Goal: Transaction & Acquisition: Complete application form

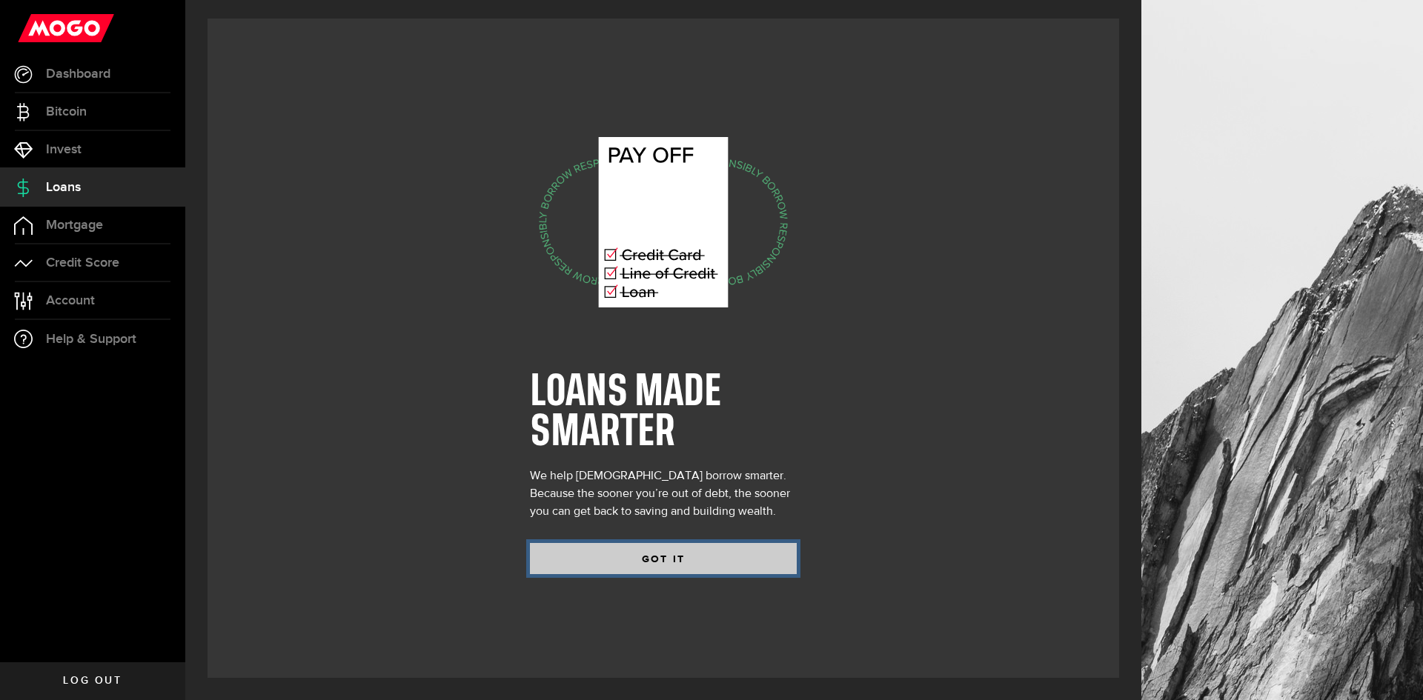
click at [659, 559] on button "GOT IT" at bounding box center [663, 558] width 267 height 31
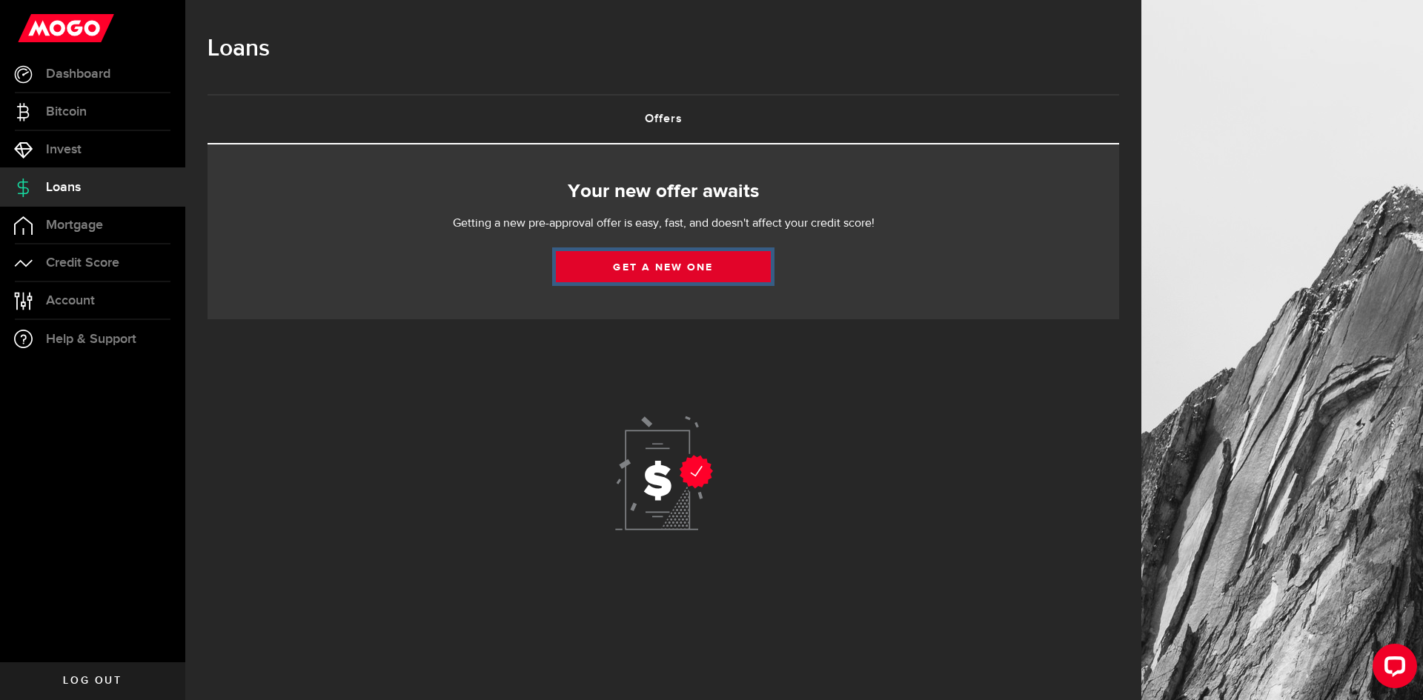
click at [693, 263] on link "Get a new one" at bounding box center [663, 266] width 215 height 31
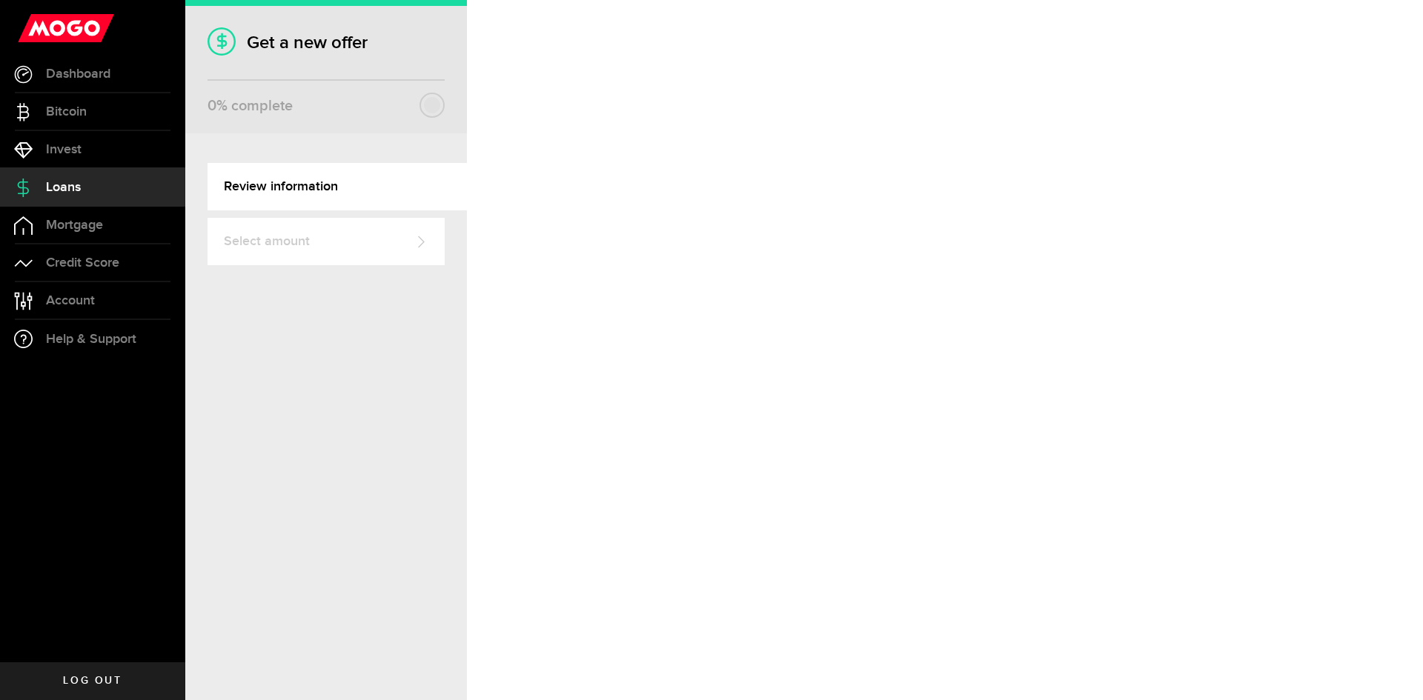
select select "Employed"
select select "3"
select select "9"
select select "bi_weekly"
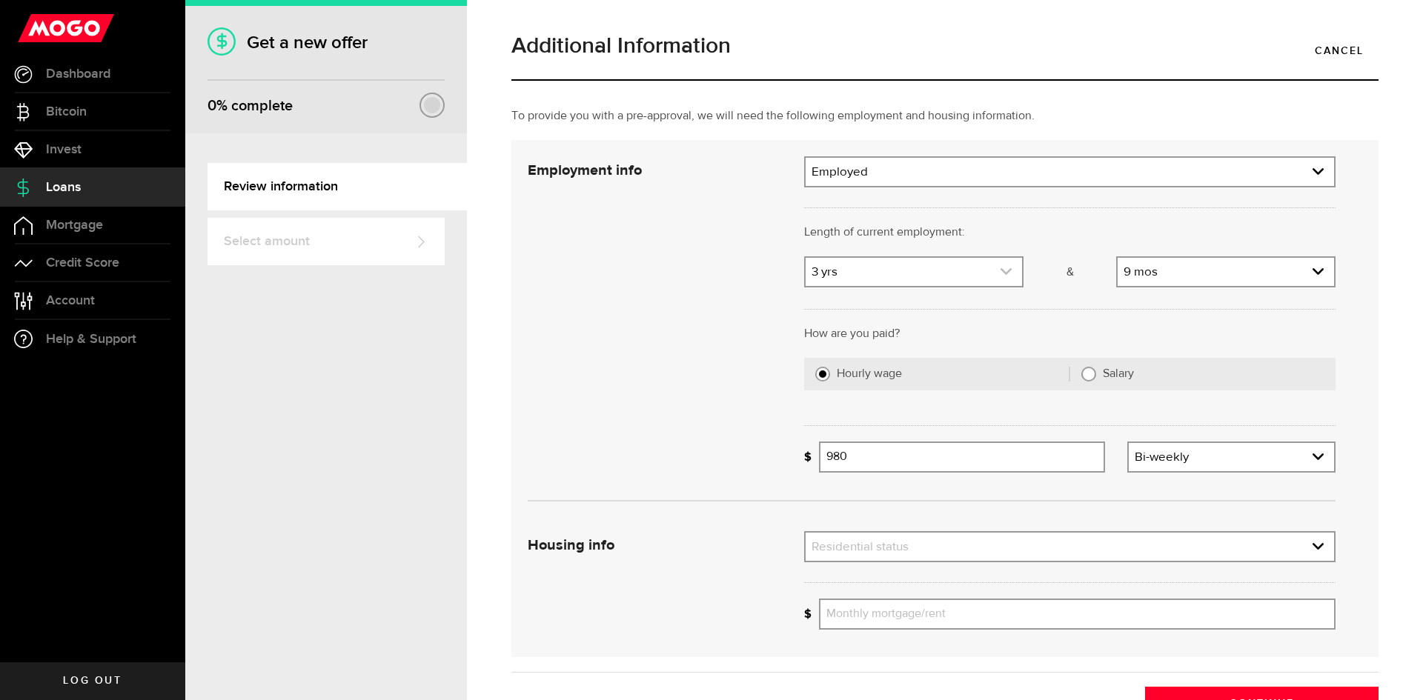
click at [912, 271] on link "expand select" at bounding box center [913, 272] width 216 height 28
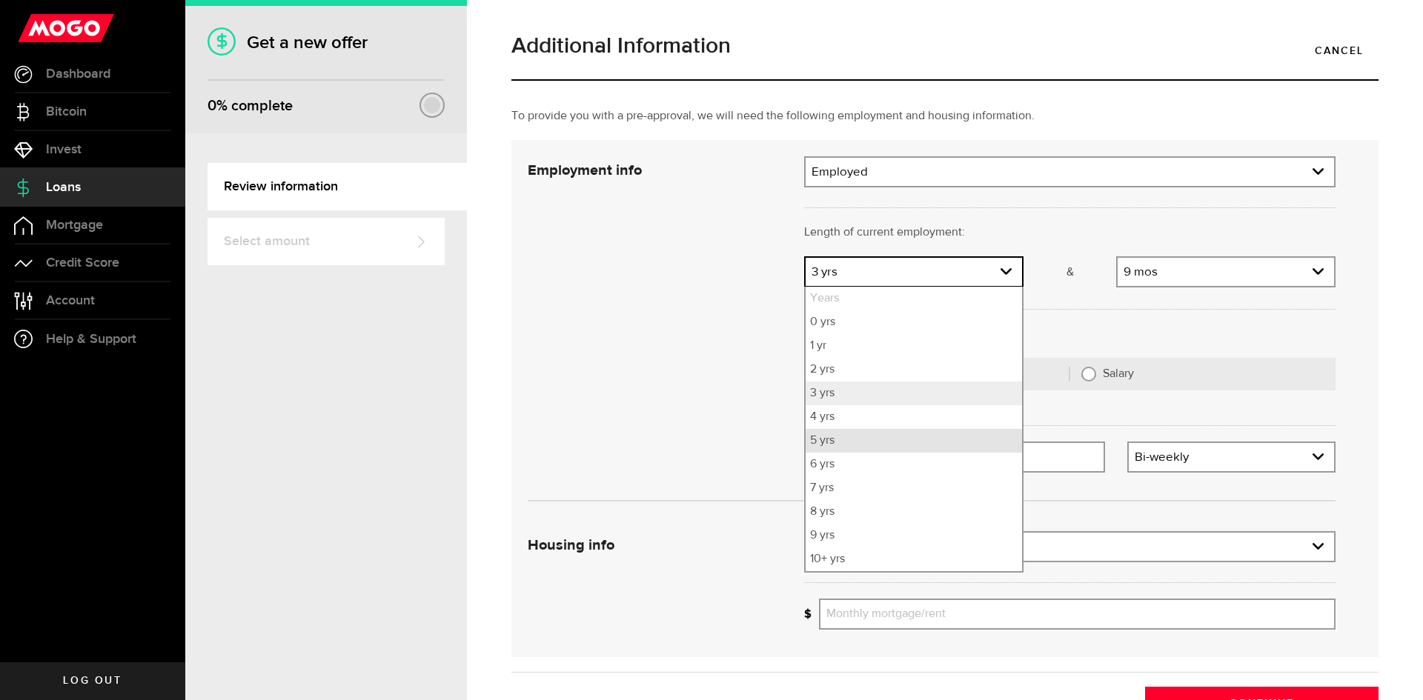
click at [868, 442] on li "5 yrs" at bounding box center [913, 441] width 216 height 24
select select "5"
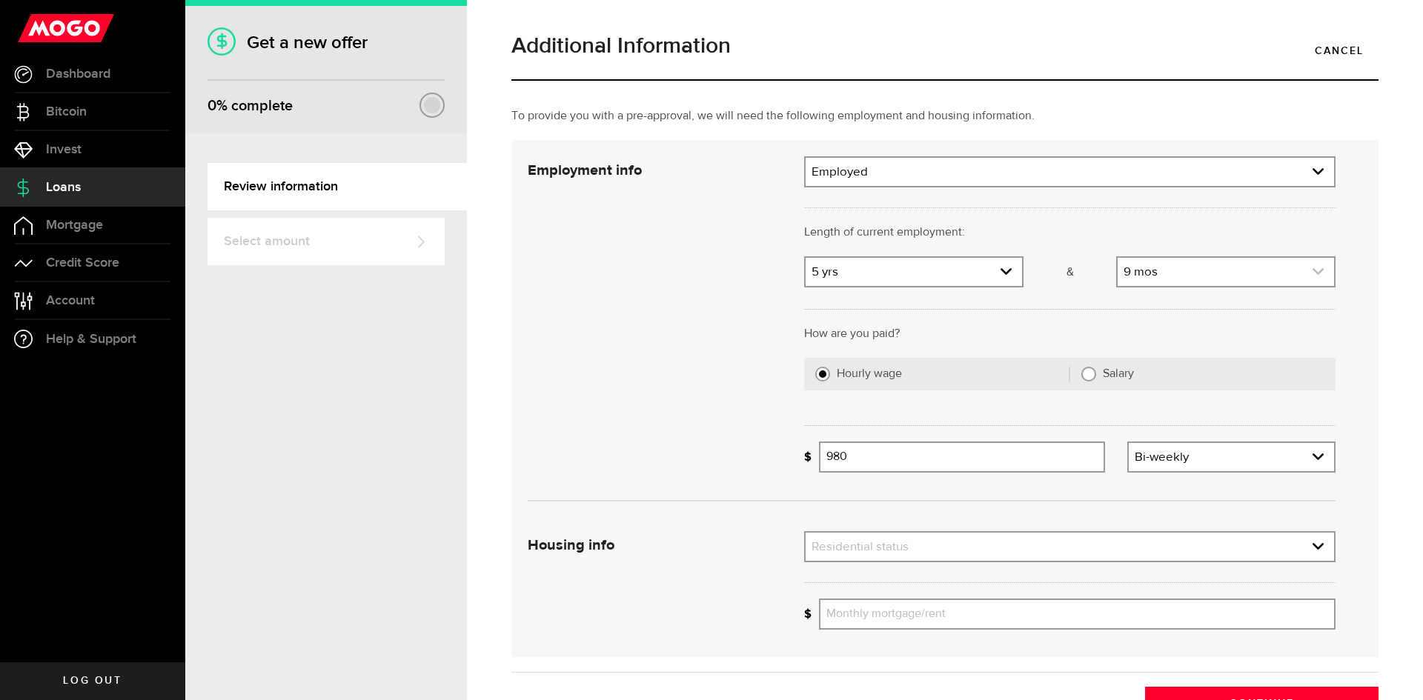
click at [1175, 268] on link "expand select" at bounding box center [1225, 272] width 216 height 28
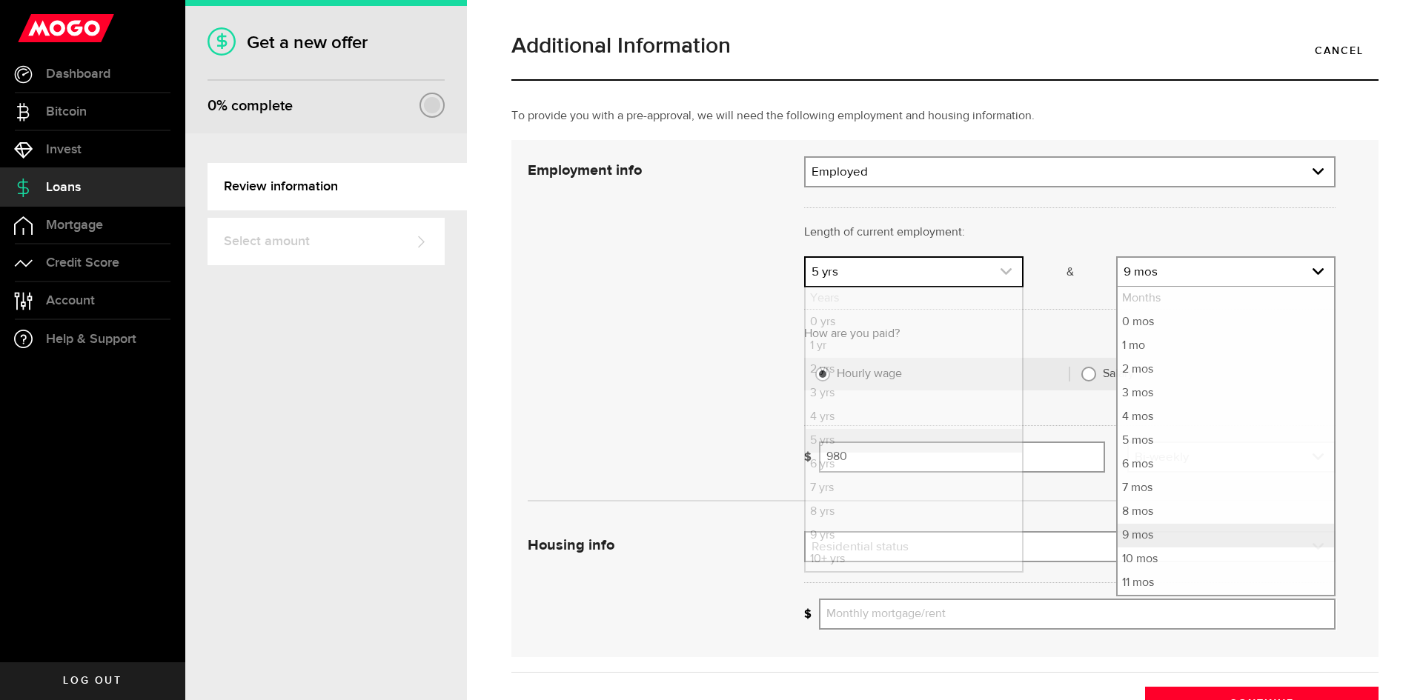
click at [946, 279] on link "expand select" at bounding box center [913, 272] width 216 height 28
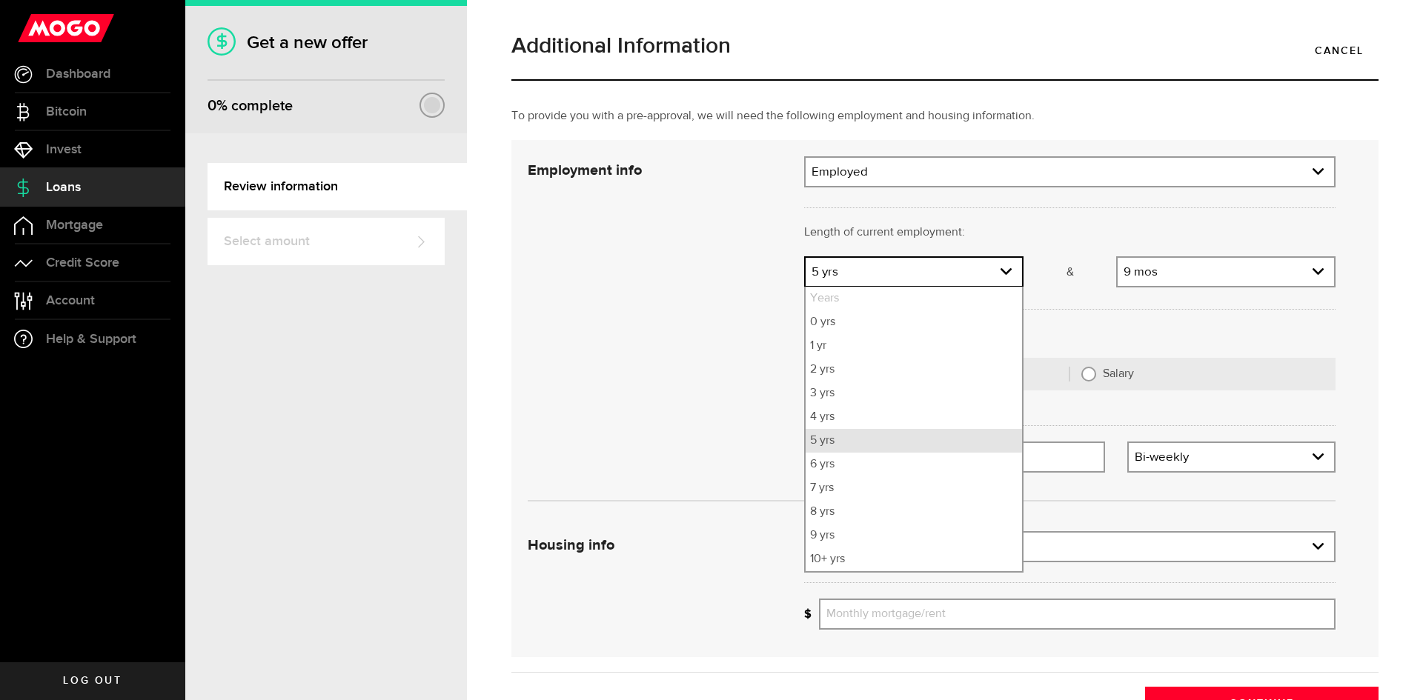
click at [871, 439] on li "5 yrs" at bounding box center [913, 441] width 216 height 24
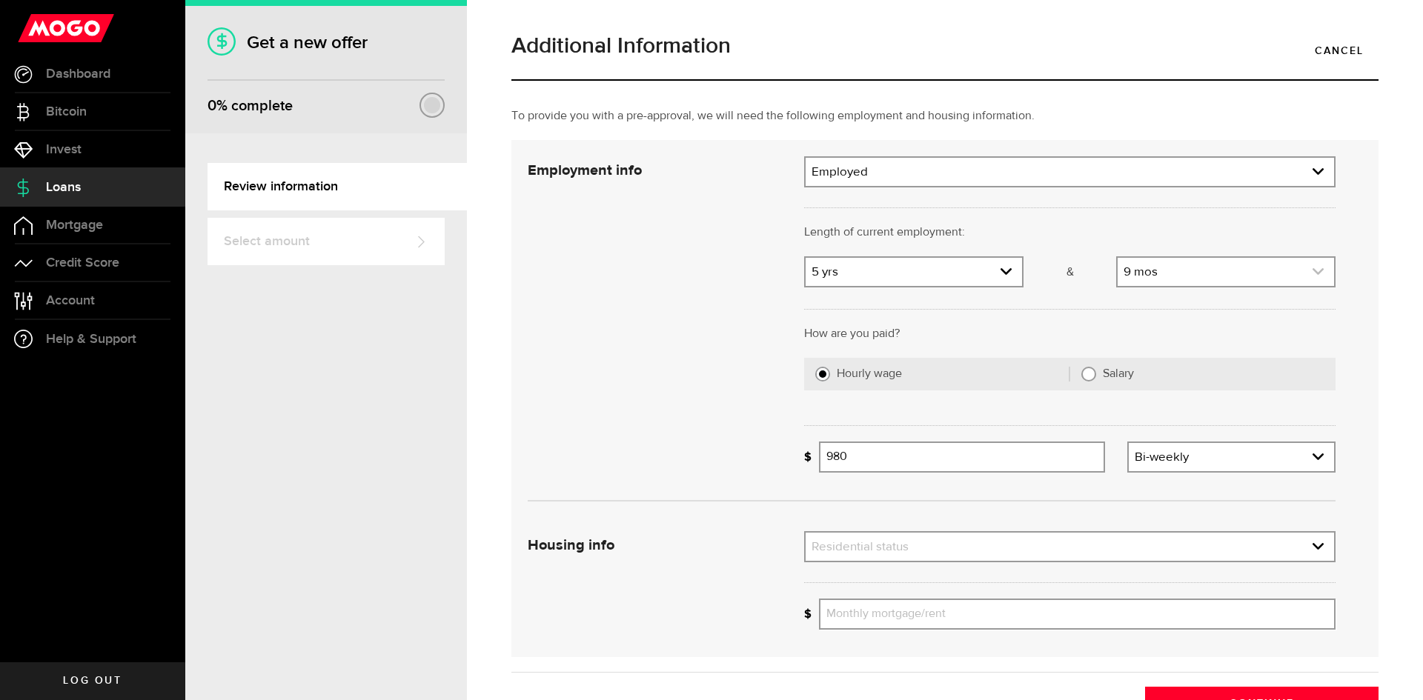
click at [1218, 282] on link "expand select" at bounding box center [1225, 272] width 216 height 28
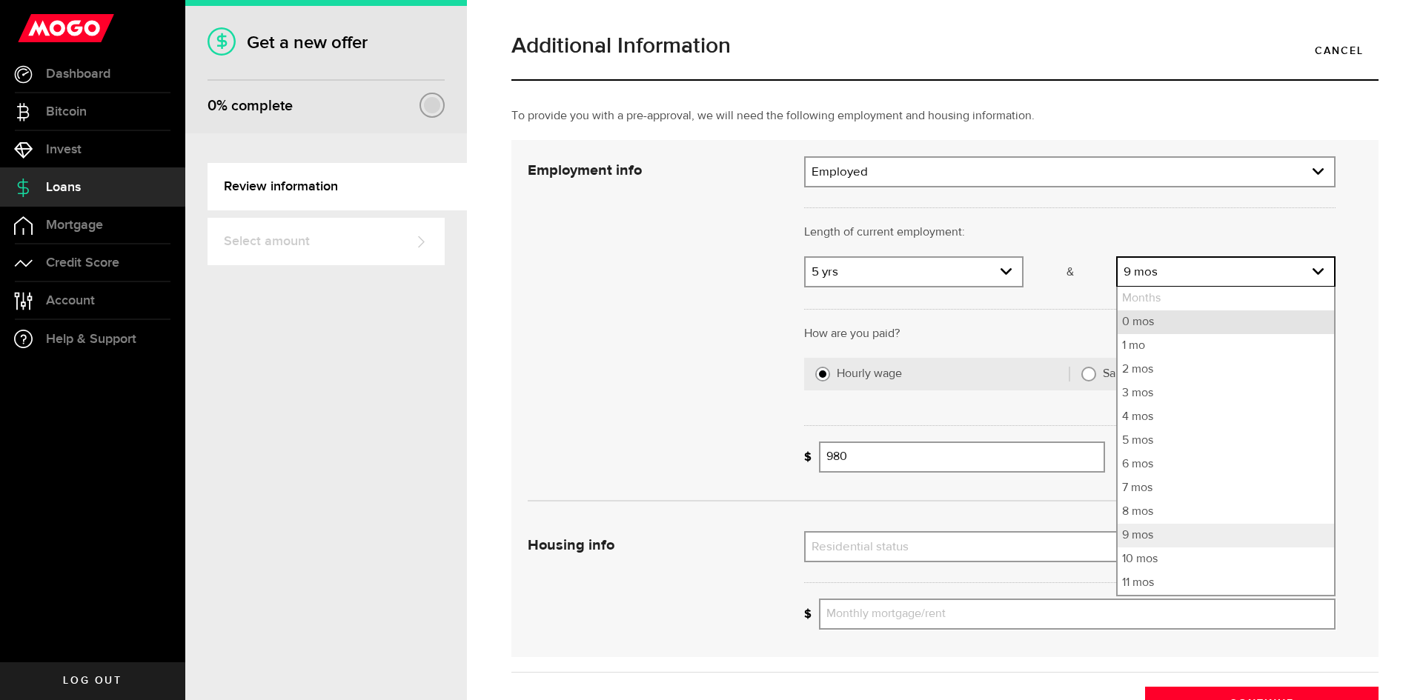
click at [1157, 321] on li "0 mos" at bounding box center [1225, 322] width 216 height 24
select select "0"
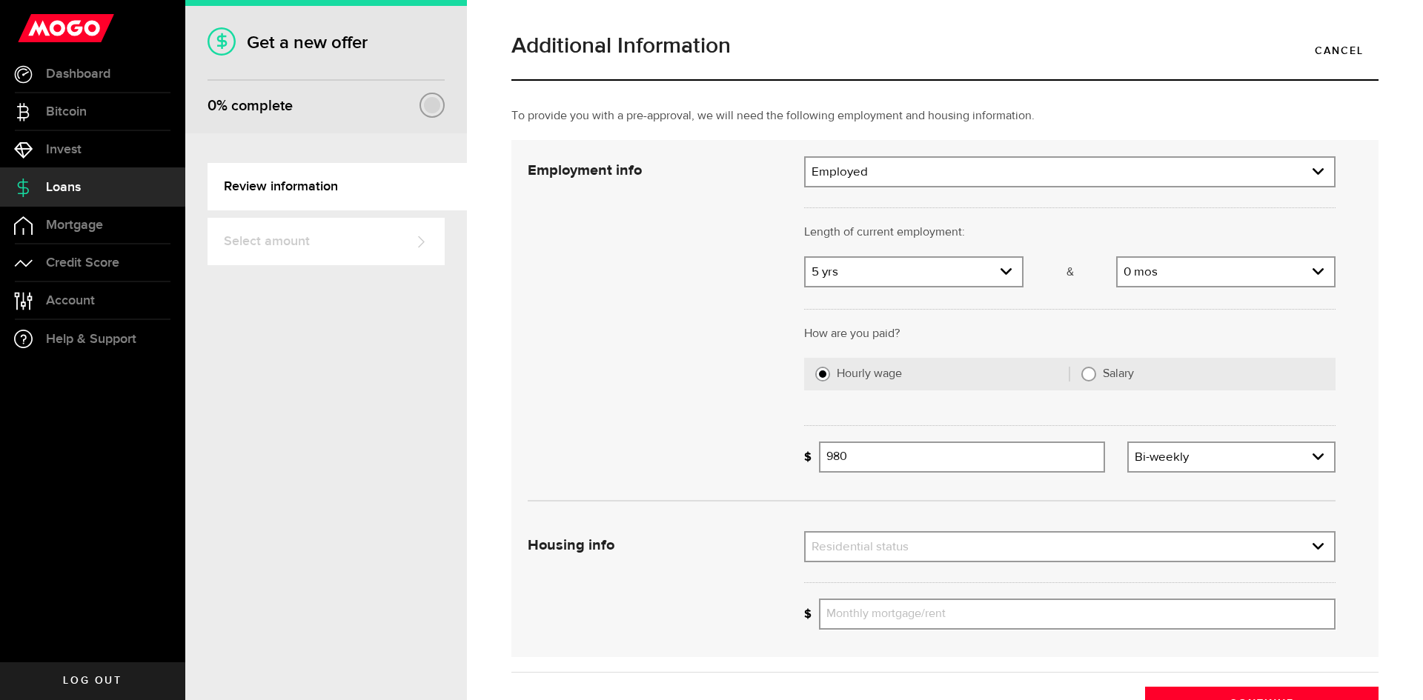
click at [1054, 325] on div at bounding box center [1070, 307] width 554 height 36
click at [1081, 371] on input "Salary" at bounding box center [1088, 374] width 15 height 15
radio input "true"
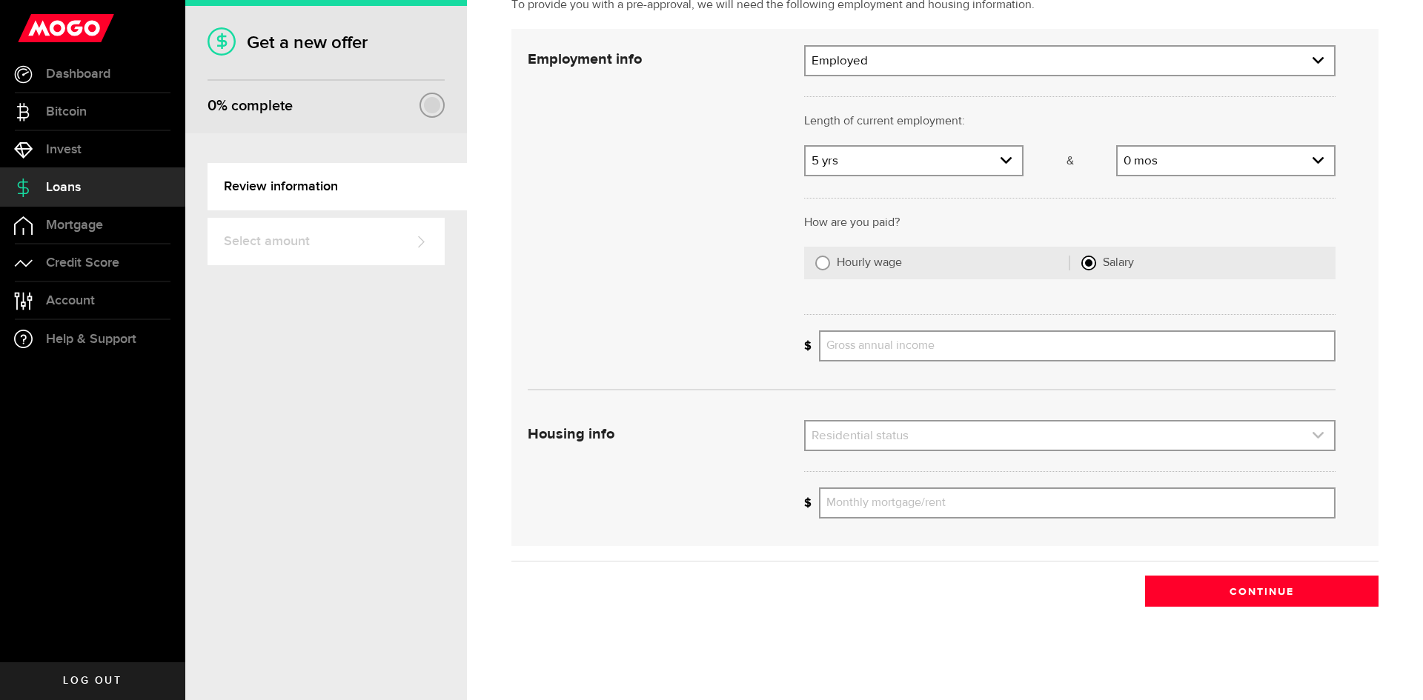
scroll to position [113, 0]
click at [888, 342] on input "Gross annual income" at bounding box center [1077, 344] width 516 height 31
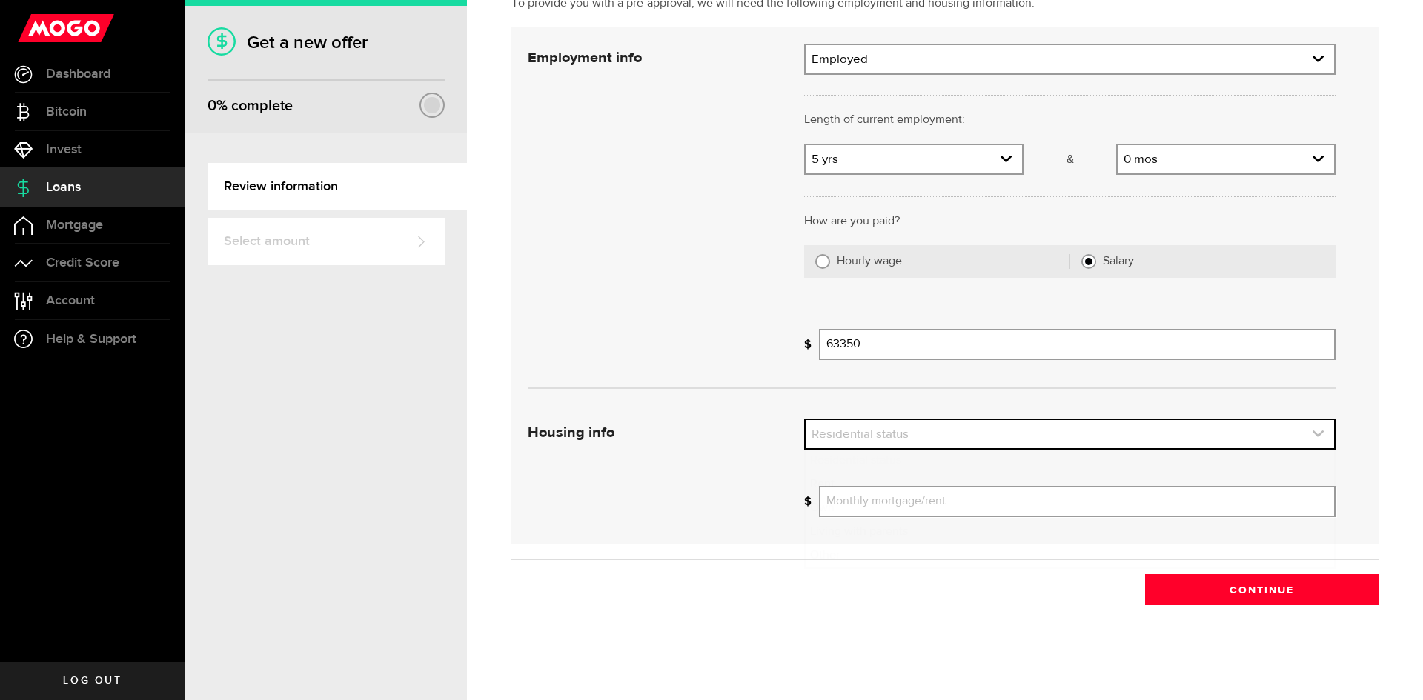
type input "63,350"
click at [968, 437] on link "expand select" at bounding box center [1069, 434] width 528 height 28
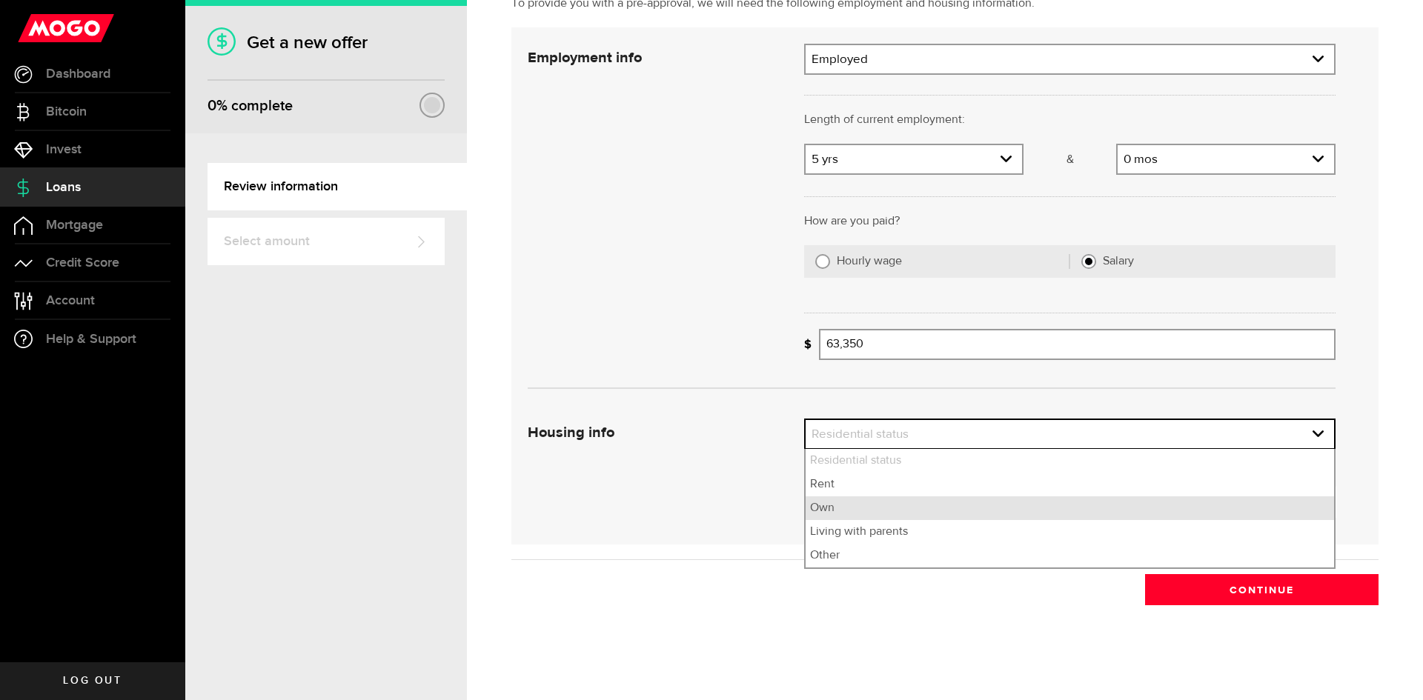
click at [854, 508] on li "Own" at bounding box center [1069, 508] width 528 height 24
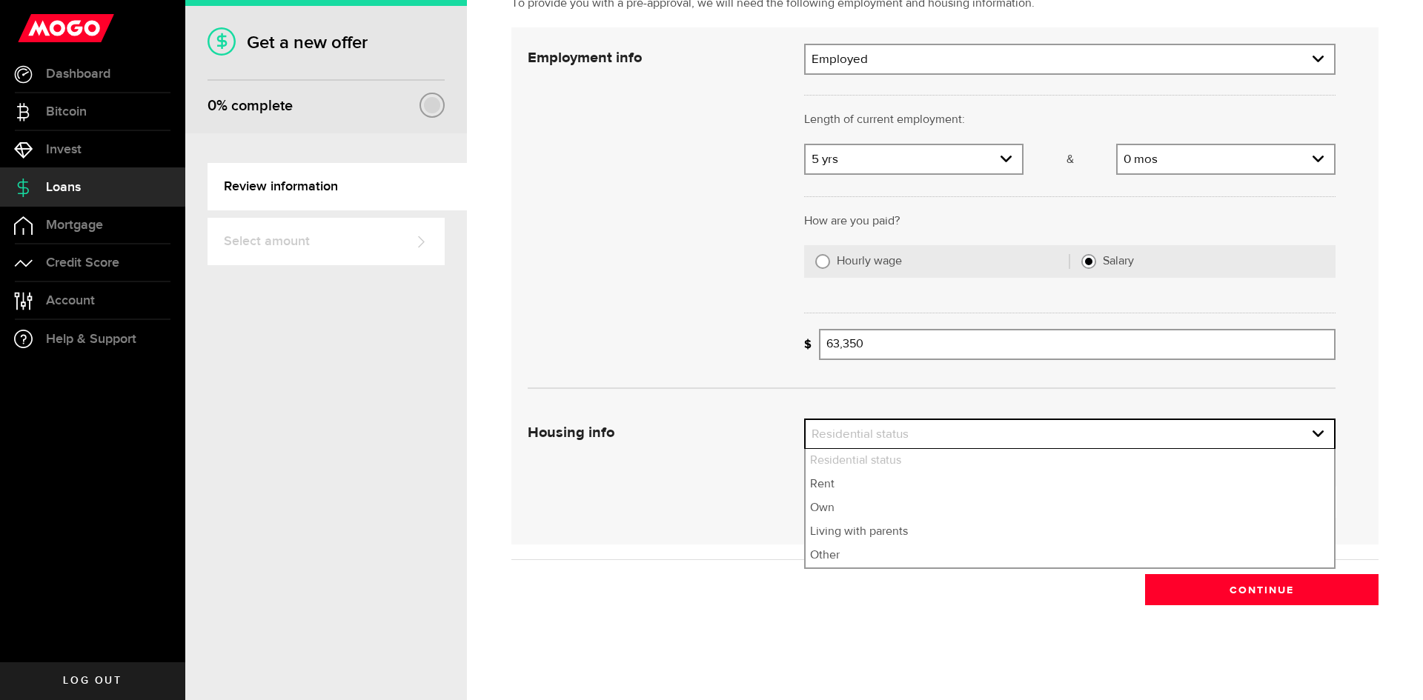
select select "Own"
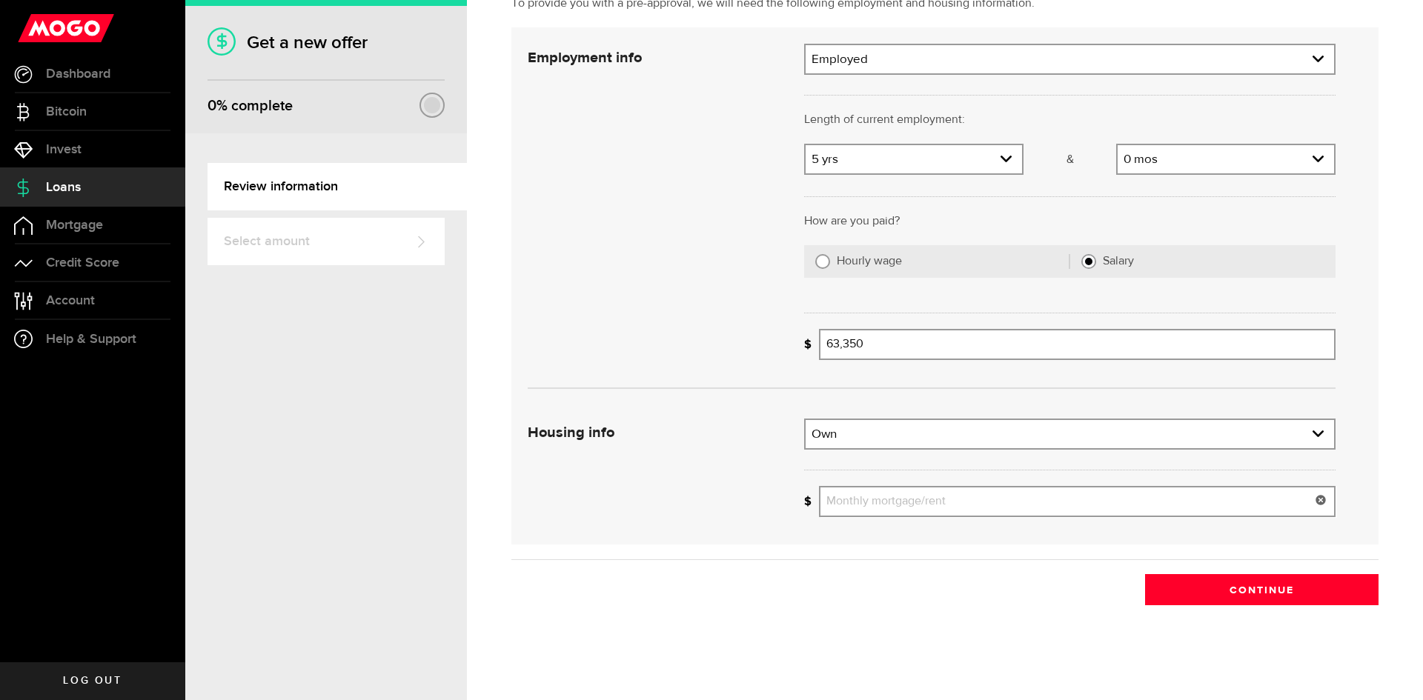
click at [937, 504] on input "Monthly mortgage/rent" at bounding box center [1077, 501] width 516 height 31
type input "2,700"
click at [1260, 594] on button "Continue" at bounding box center [1261, 589] width 233 height 31
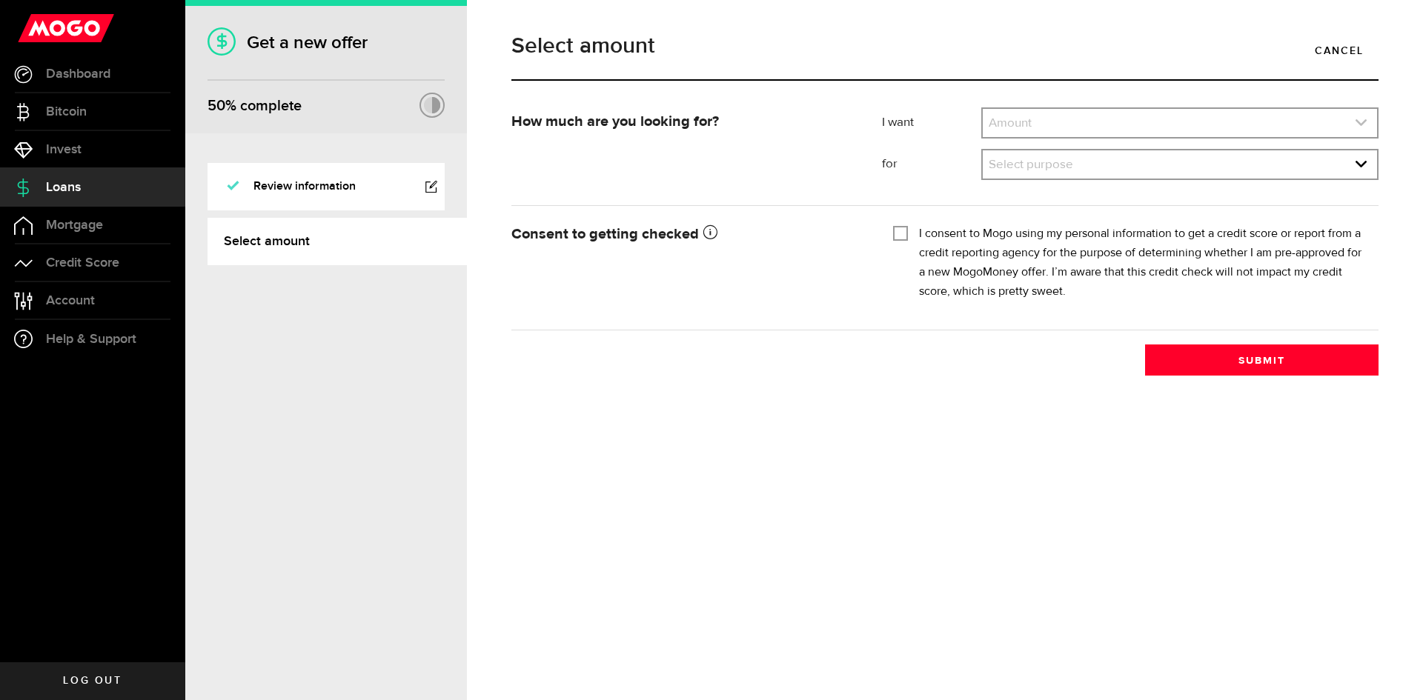
click at [1147, 121] on link "expand select" at bounding box center [1180, 123] width 394 height 28
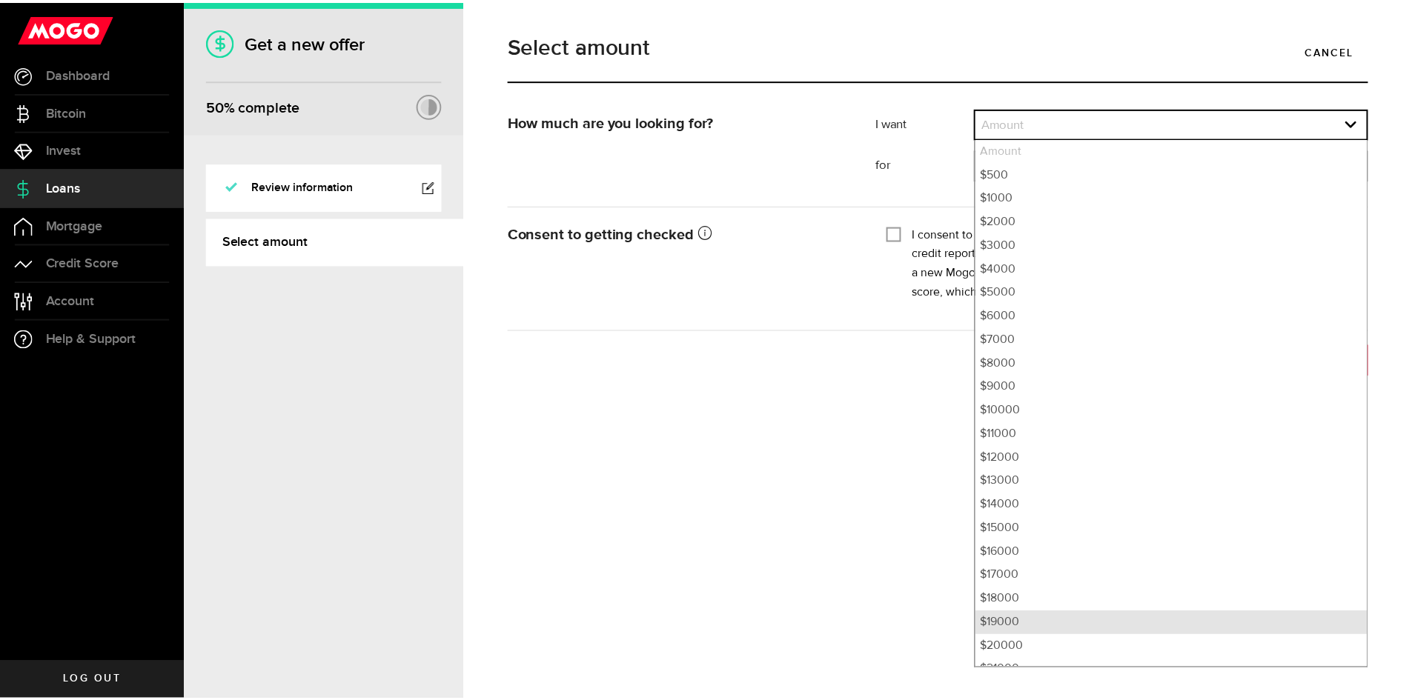
scroll to position [347, 0]
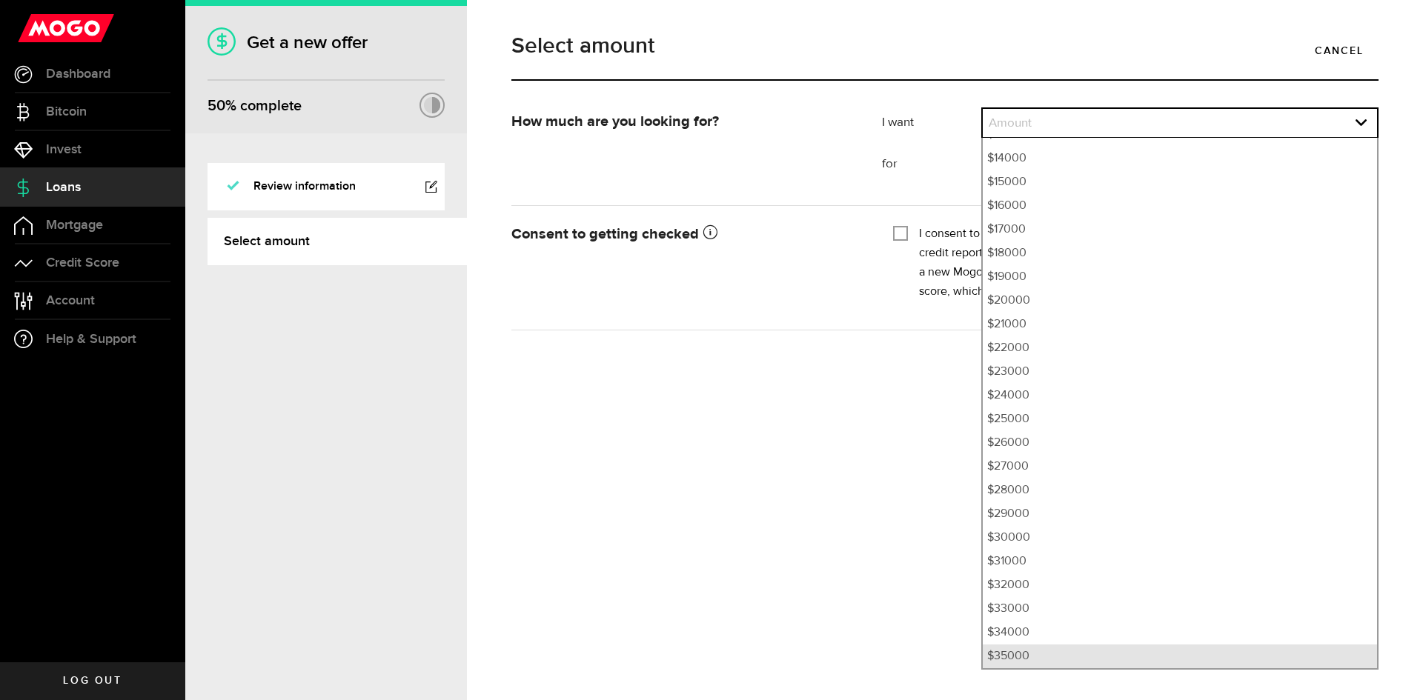
click at [1029, 651] on li "$35000" at bounding box center [1180, 657] width 394 height 24
select select "35000"
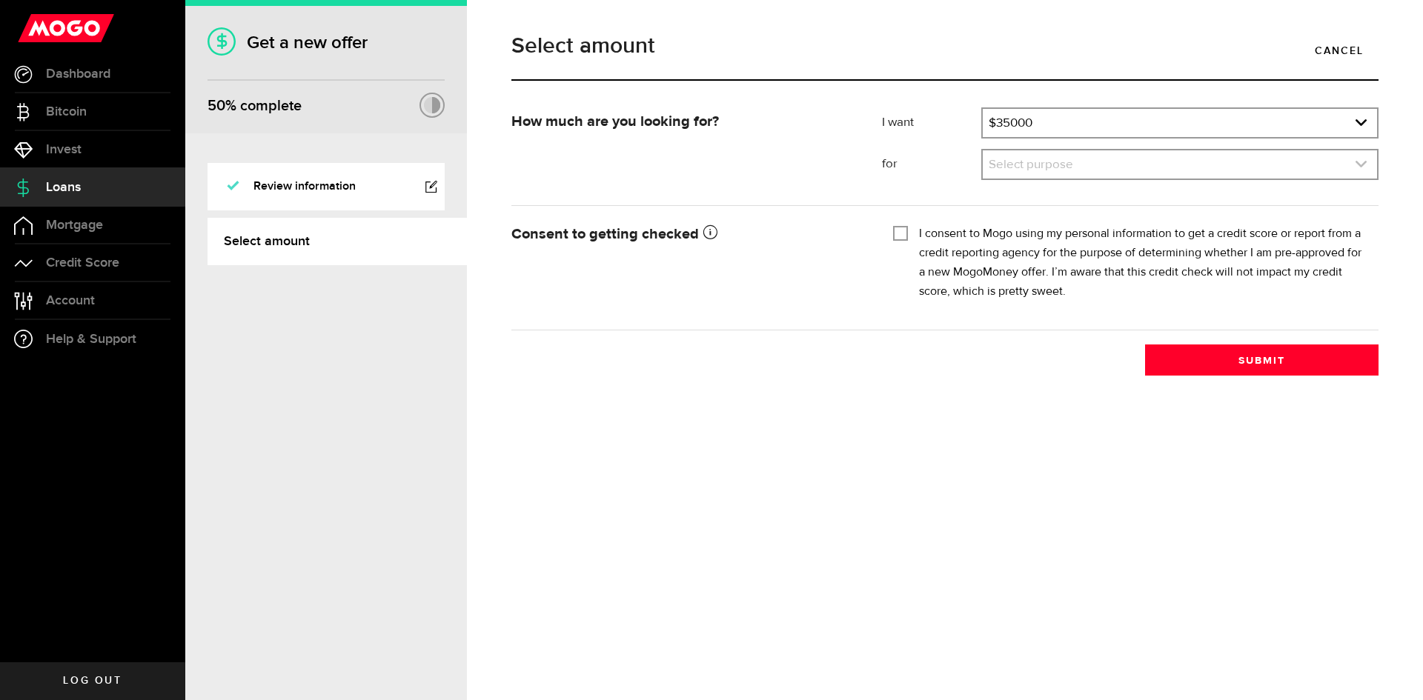
click at [1080, 178] on link "expand select" at bounding box center [1180, 164] width 394 height 28
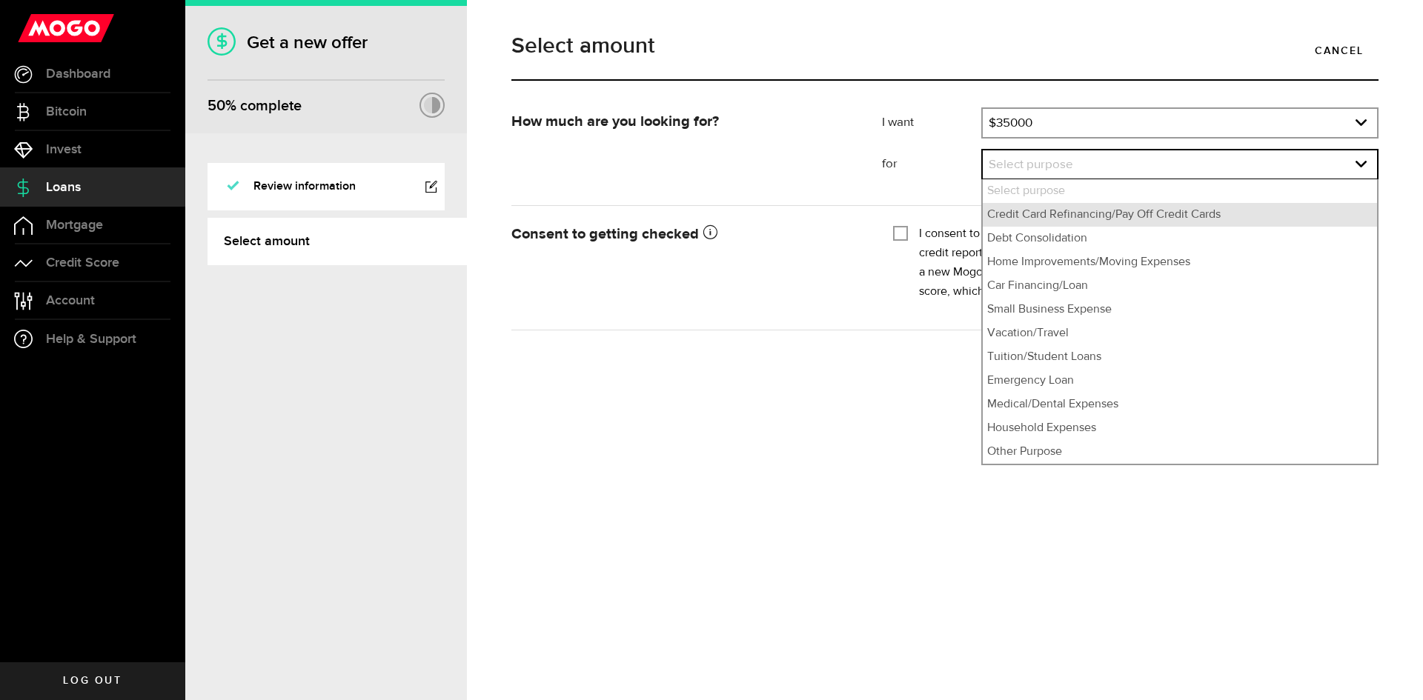
click at [1069, 211] on li "Credit Card Refinancing/Pay Off Credit Cards" at bounding box center [1180, 215] width 394 height 24
select select "Credit Card Refinancing/Pay Off Credit Cards"
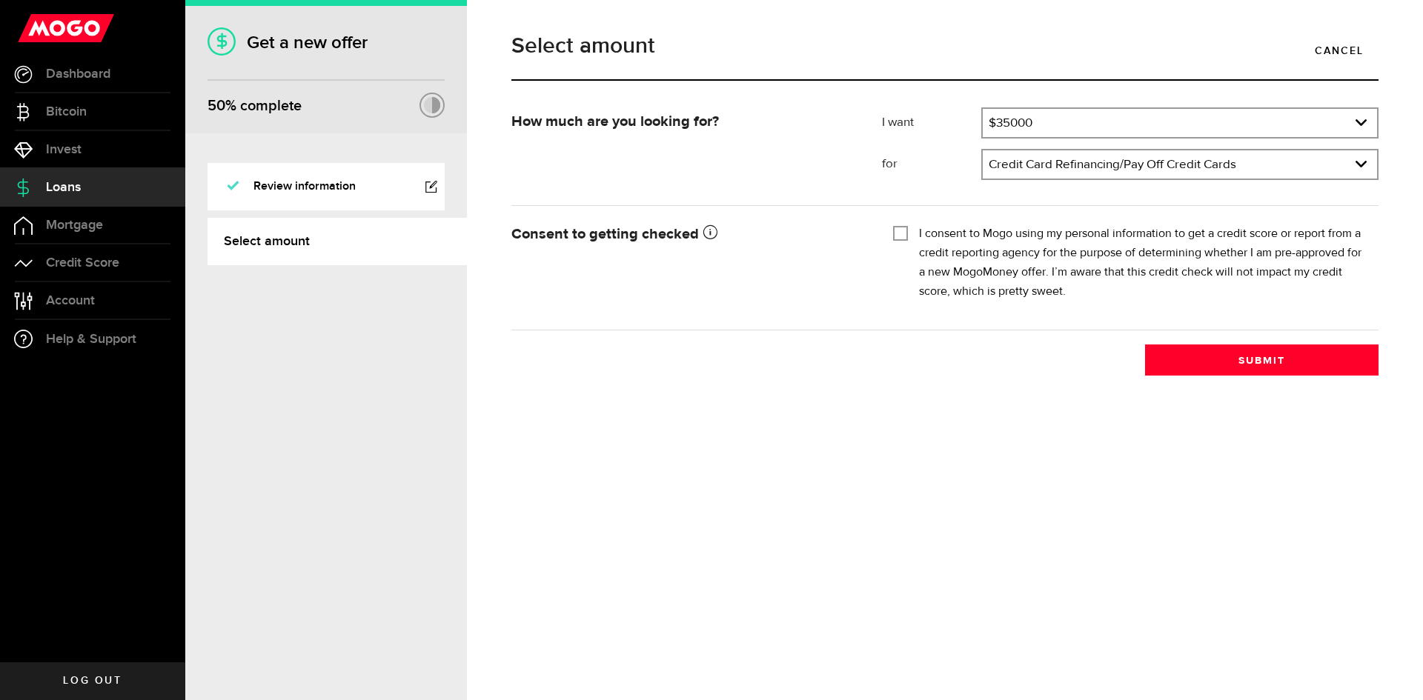
click at [903, 233] on input "I consent to Mogo using my personal information to get a credit score or report…" at bounding box center [900, 232] width 15 height 15
checkbox input "true"
click at [1213, 168] on link "expand select" at bounding box center [1180, 164] width 394 height 28
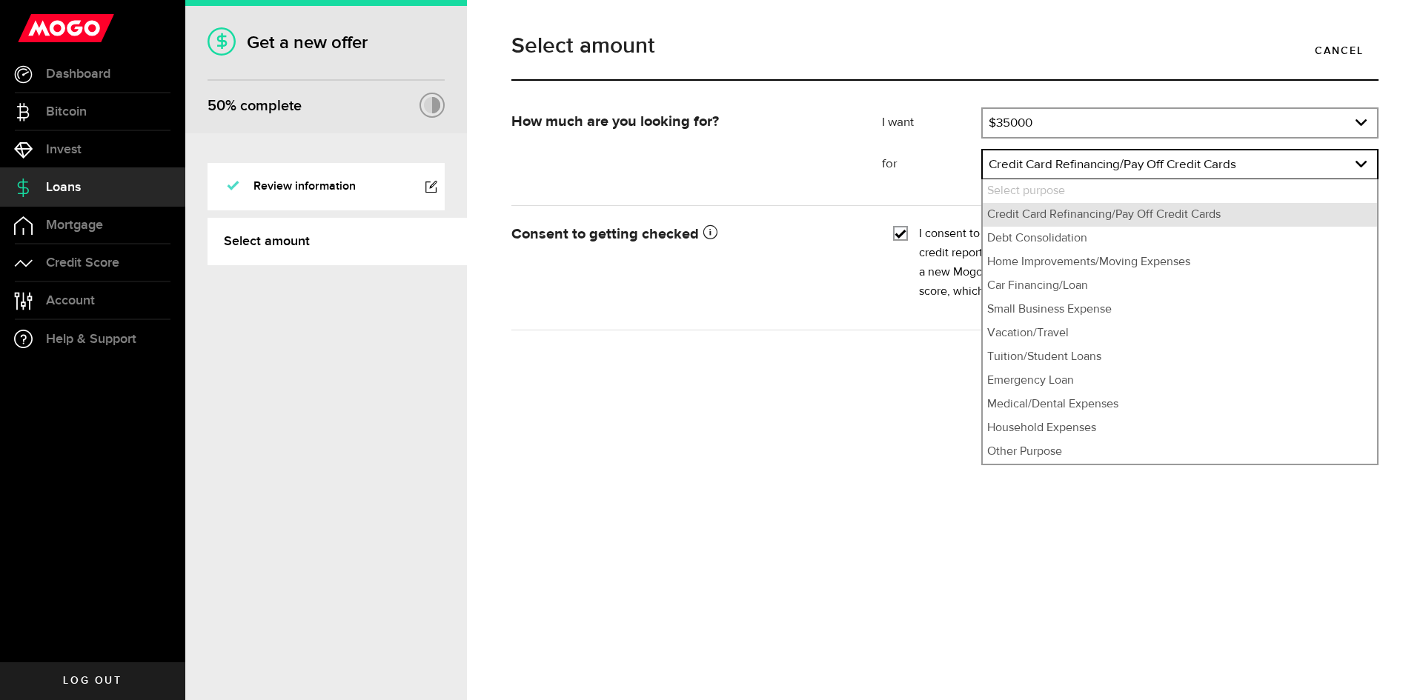
click at [1122, 222] on li "Credit Card Refinancing/Pay Off Credit Cards" at bounding box center [1180, 215] width 394 height 24
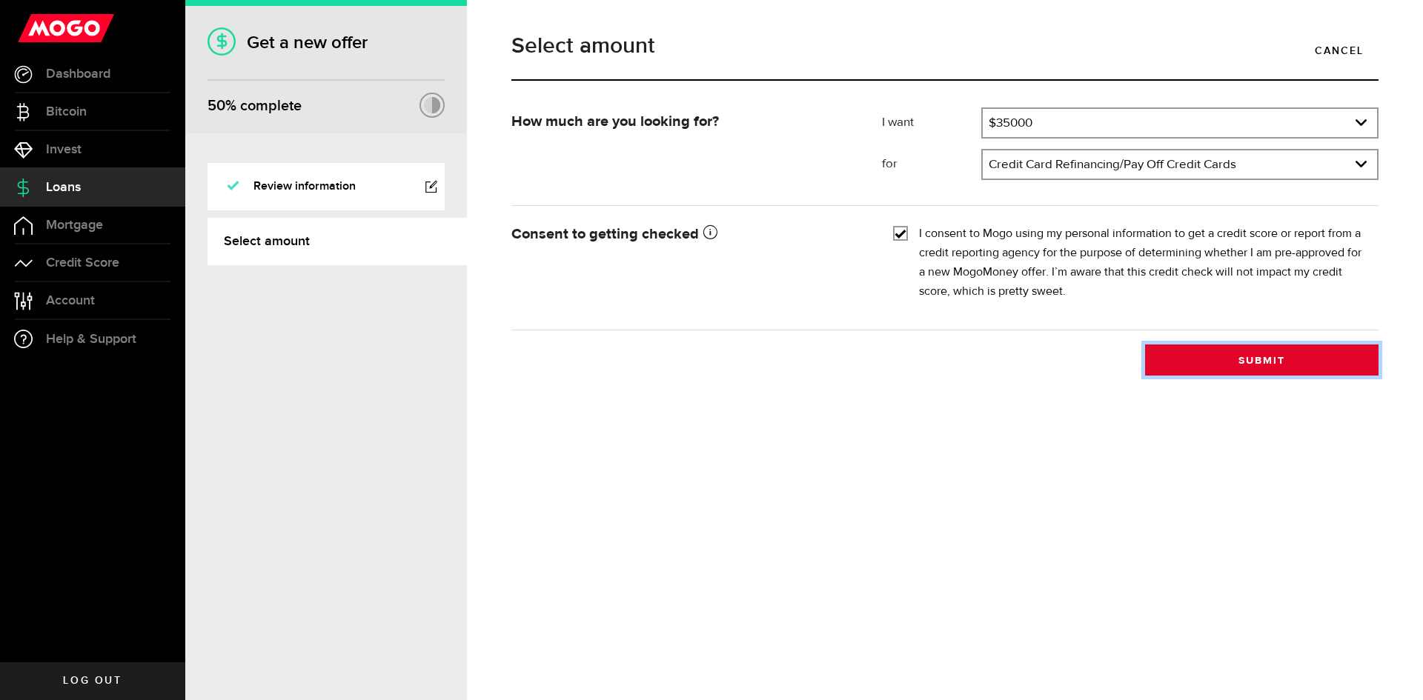
click at [1249, 357] on button "Submit" at bounding box center [1261, 360] width 233 height 31
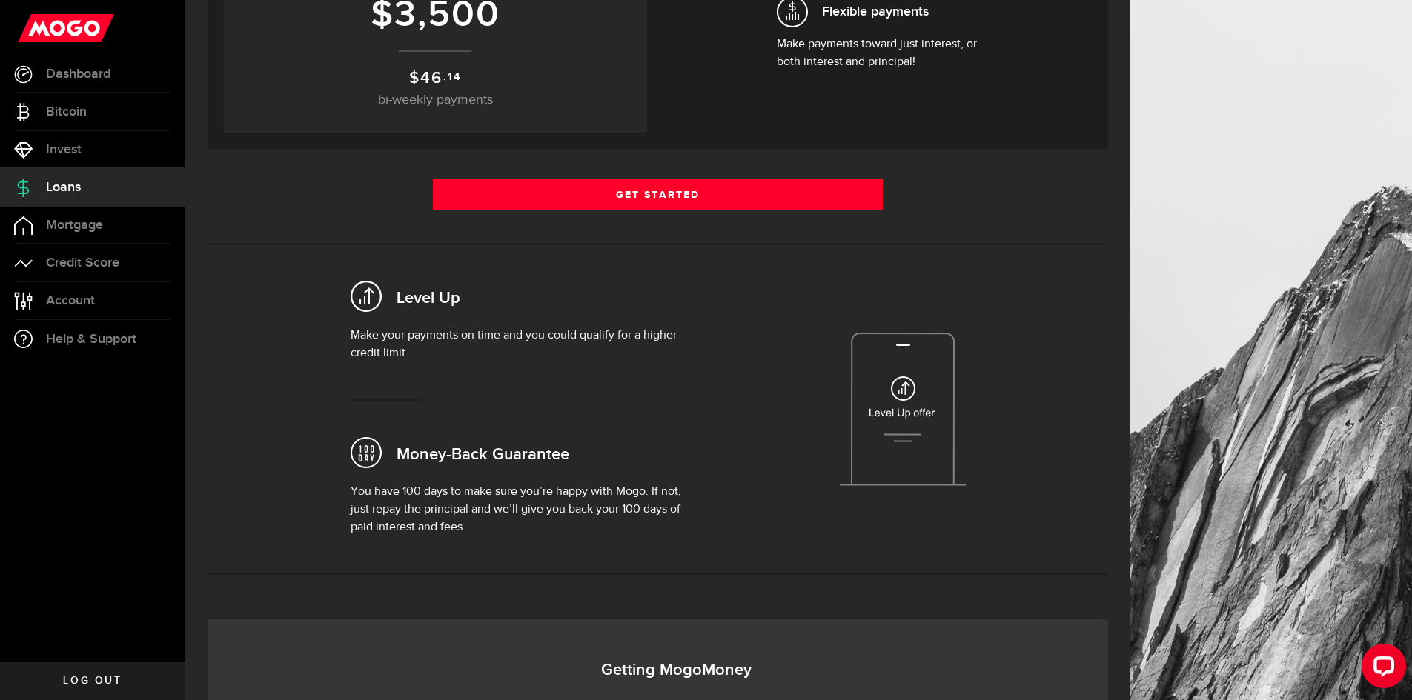
scroll to position [519, 0]
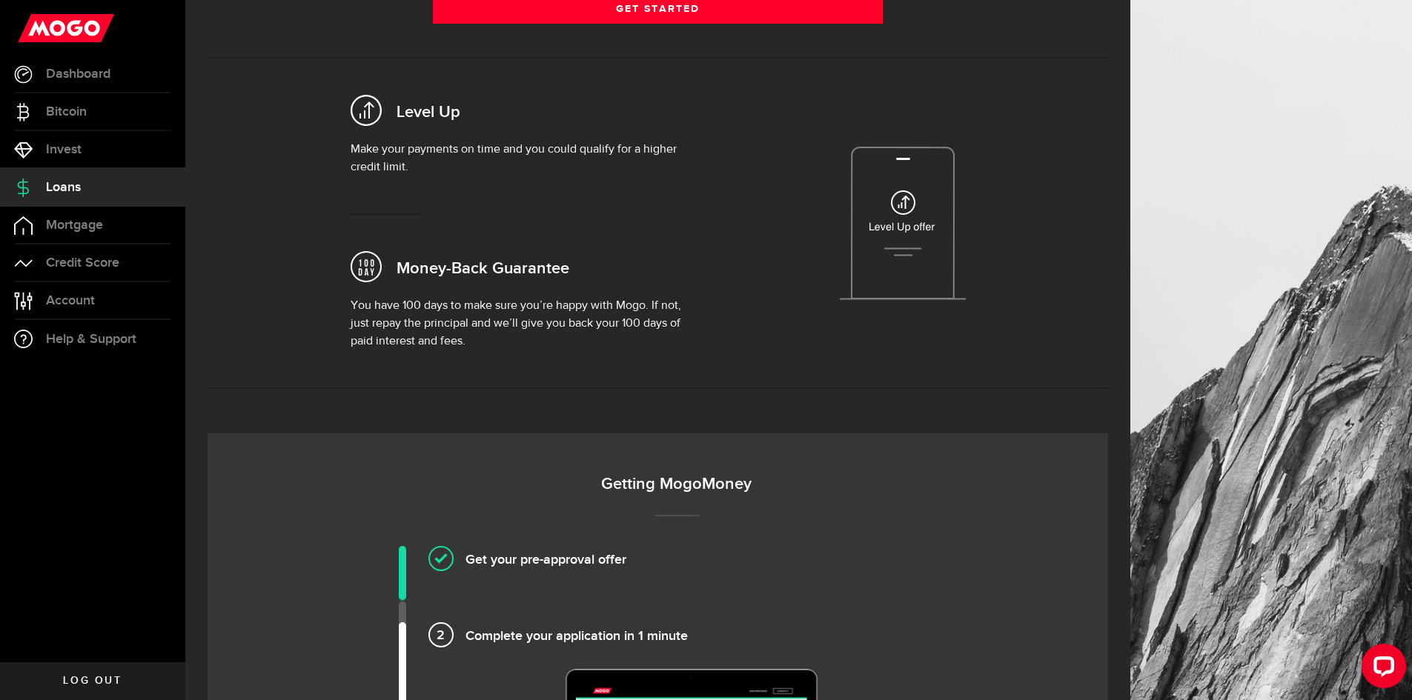
click at [93, 680] on span "Log out" at bounding box center [92, 681] width 59 height 10
